Goal: Register for event/course

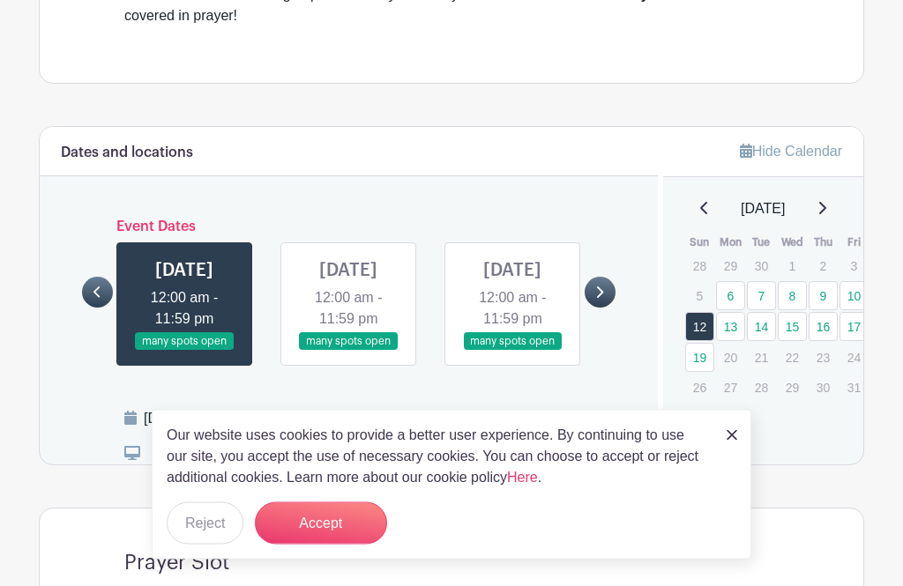
scroll to position [889, 0]
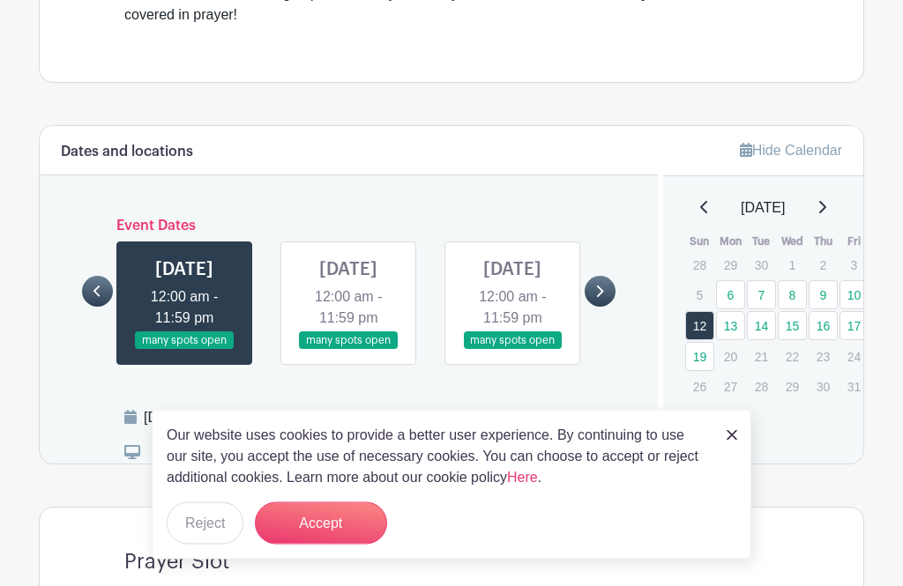
click at [94, 308] on link at bounding box center [97, 292] width 31 height 31
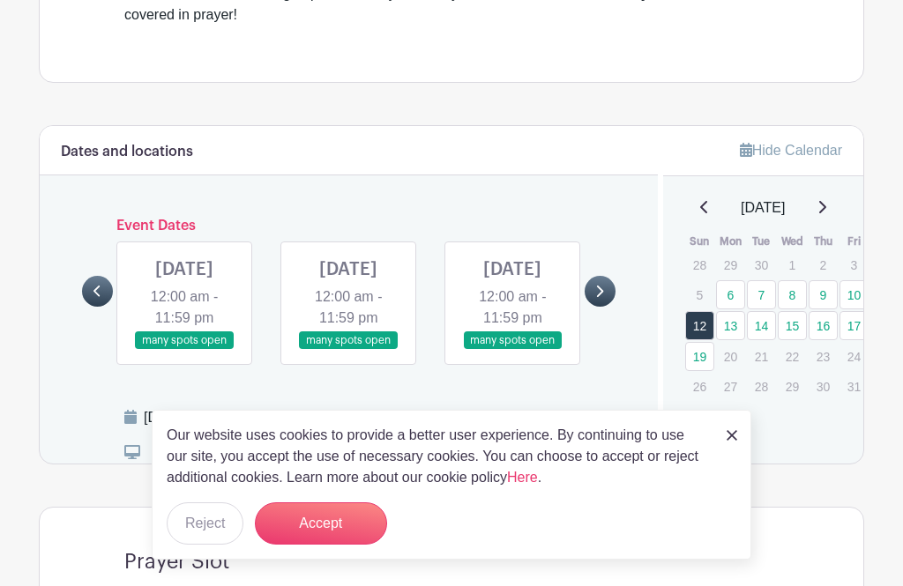
click at [102, 307] on link at bounding box center [97, 291] width 31 height 31
click at [348, 350] on link at bounding box center [348, 350] width 0 height 0
click at [205, 545] on button "Reject" at bounding box center [205, 524] width 77 height 42
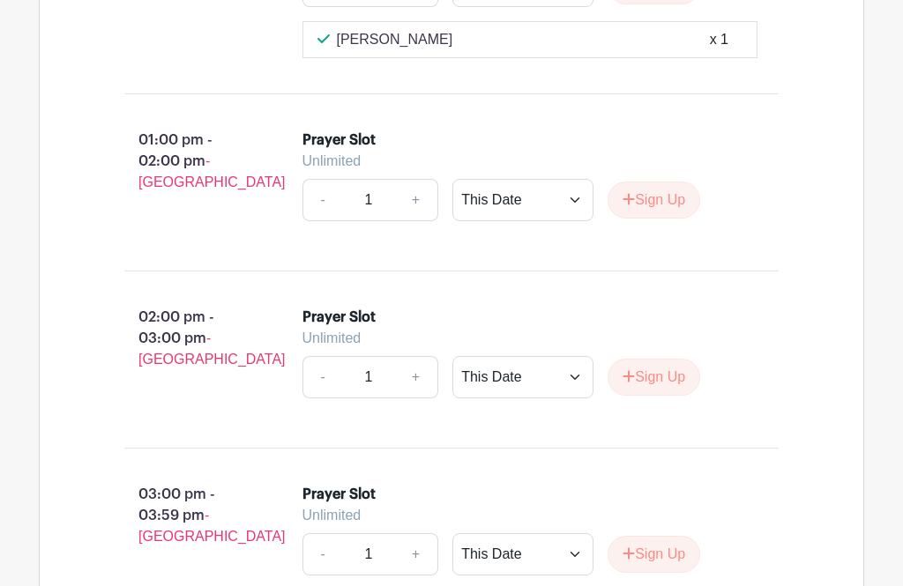
scroll to position [4324, 0]
